Goal: Check status: Check status

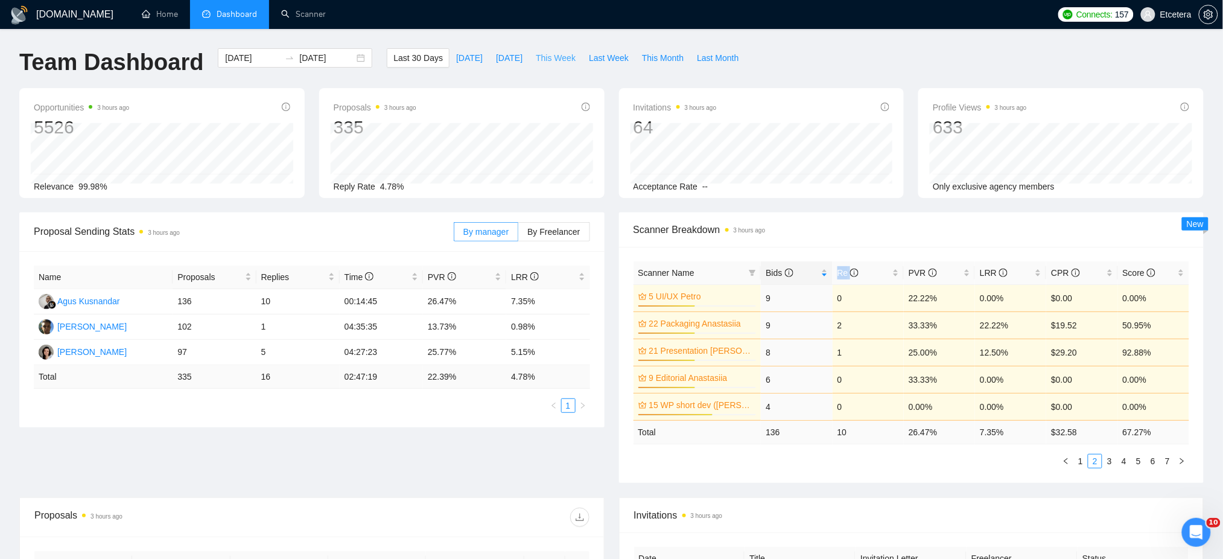
click at [548, 56] on span "This Week" at bounding box center [556, 57] width 40 height 13
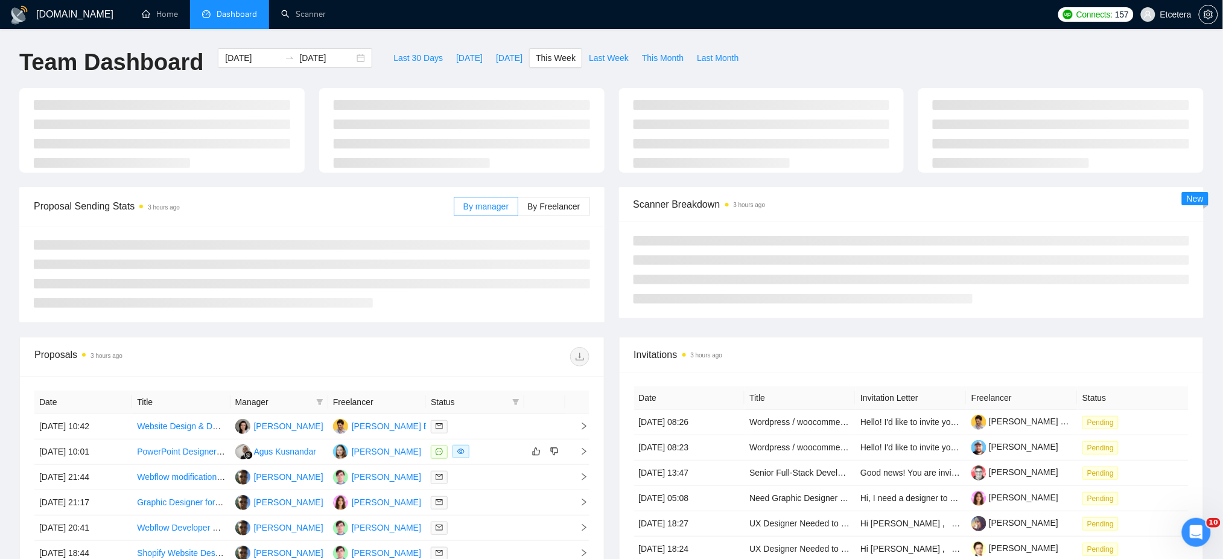
type input "[DATE]"
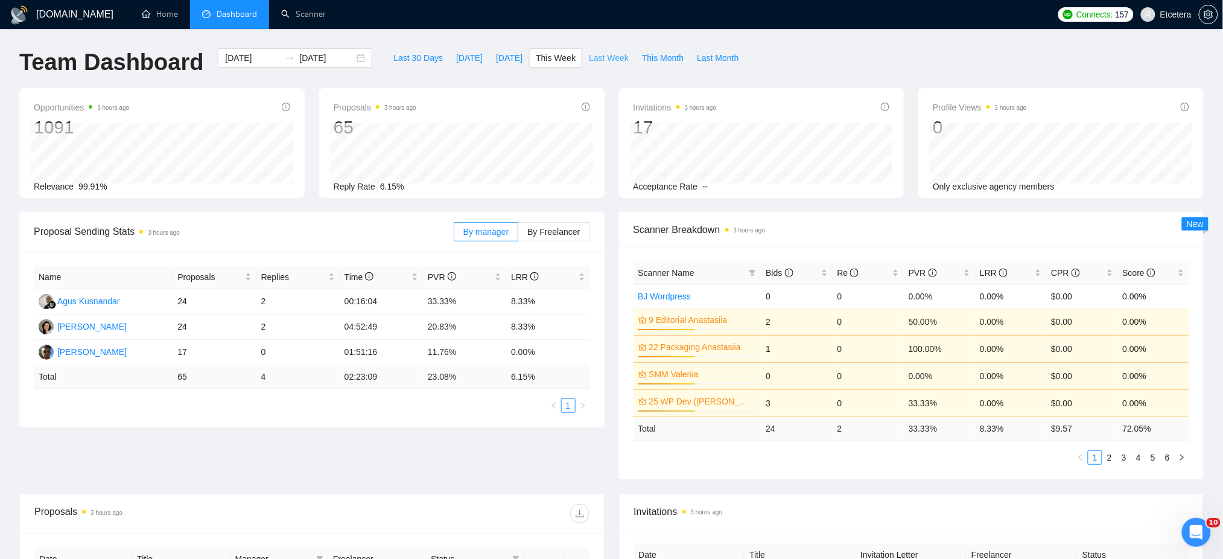
click at [591, 56] on span "Last Week" at bounding box center [609, 57] width 40 height 13
type input "[DATE]"
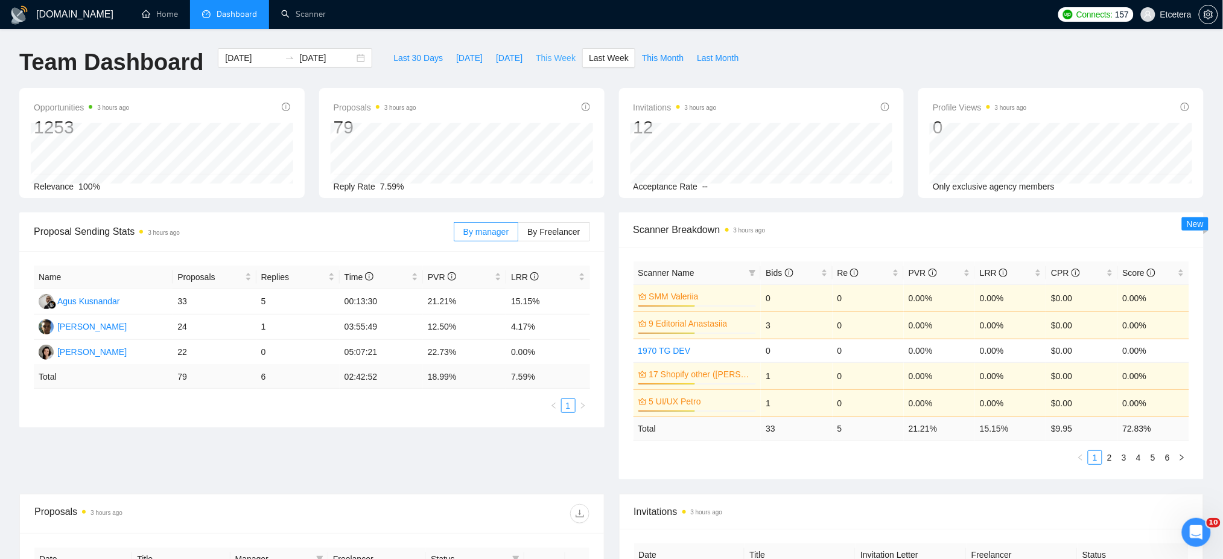
click at [551, 56] on span "This Week" at bounding box center [556, 57] width 40 height 13
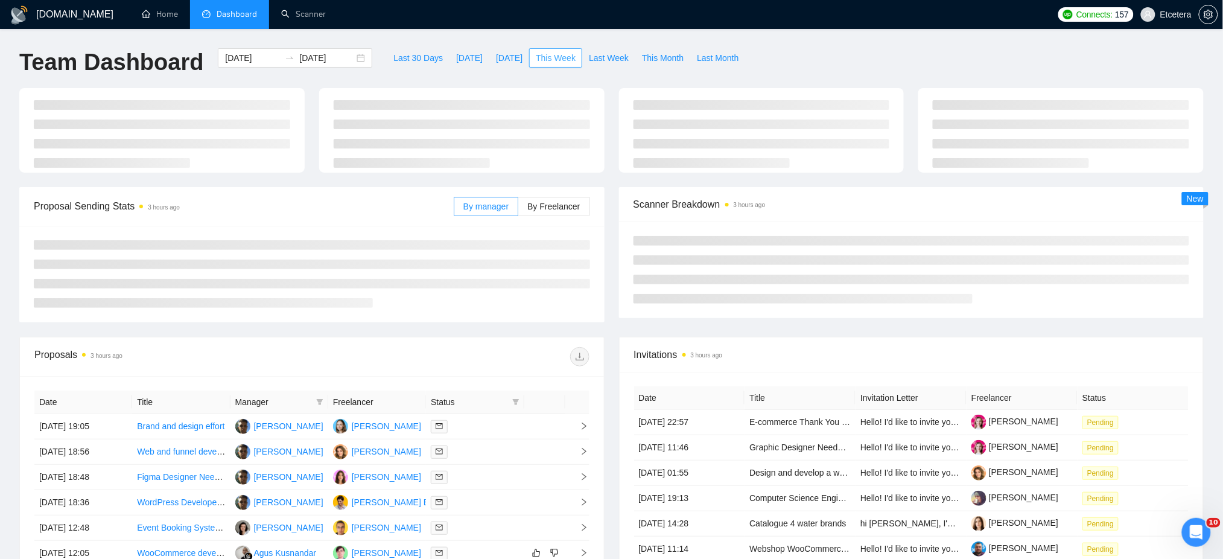
type input "[DATE]"
